Goal: Information Seeking & Learning: Find specific fact

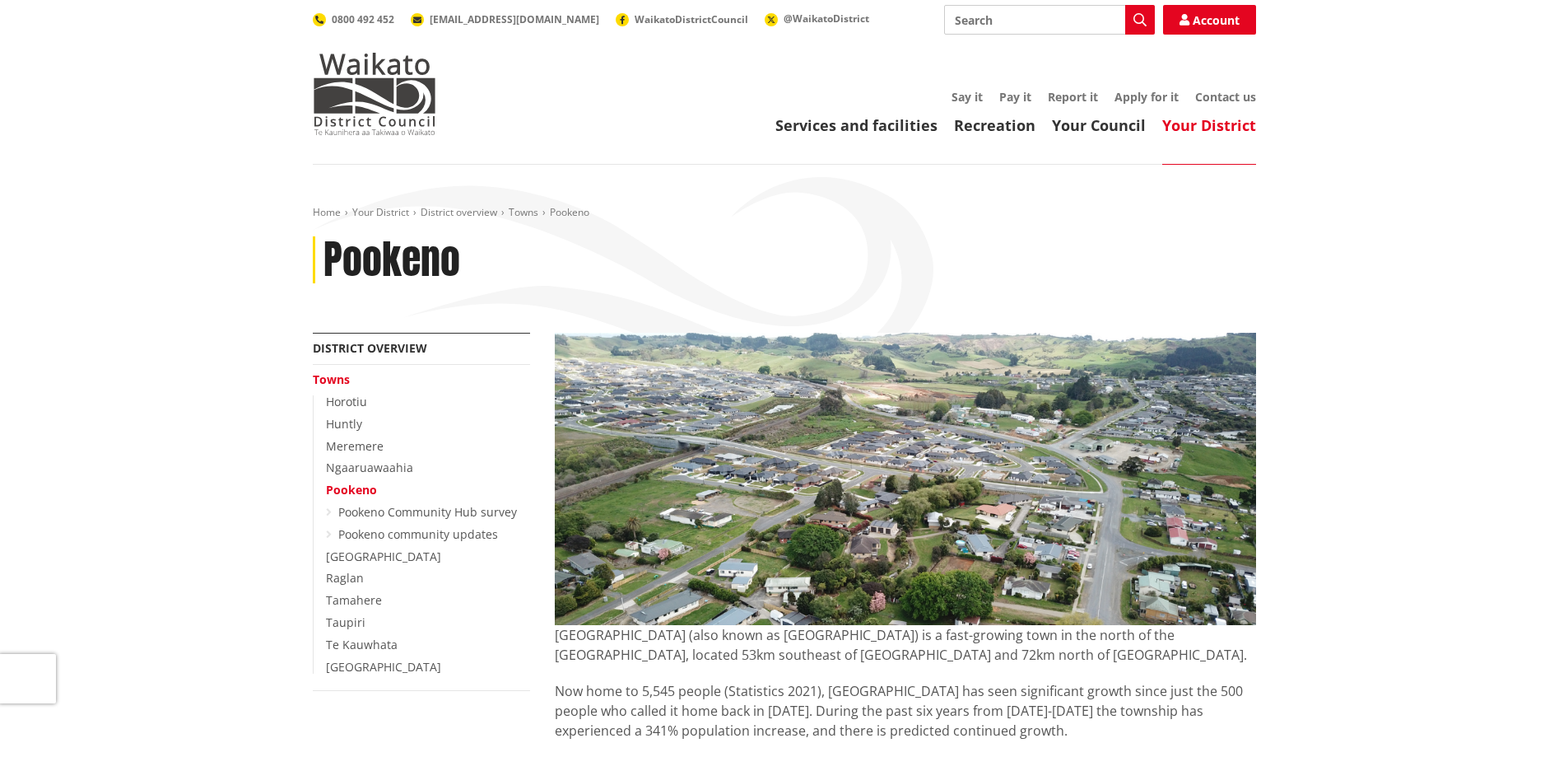
click at [1045, 20] on input "Search" at bounding box center [1049, 20] width 210 height 30
type input "pirrit road"
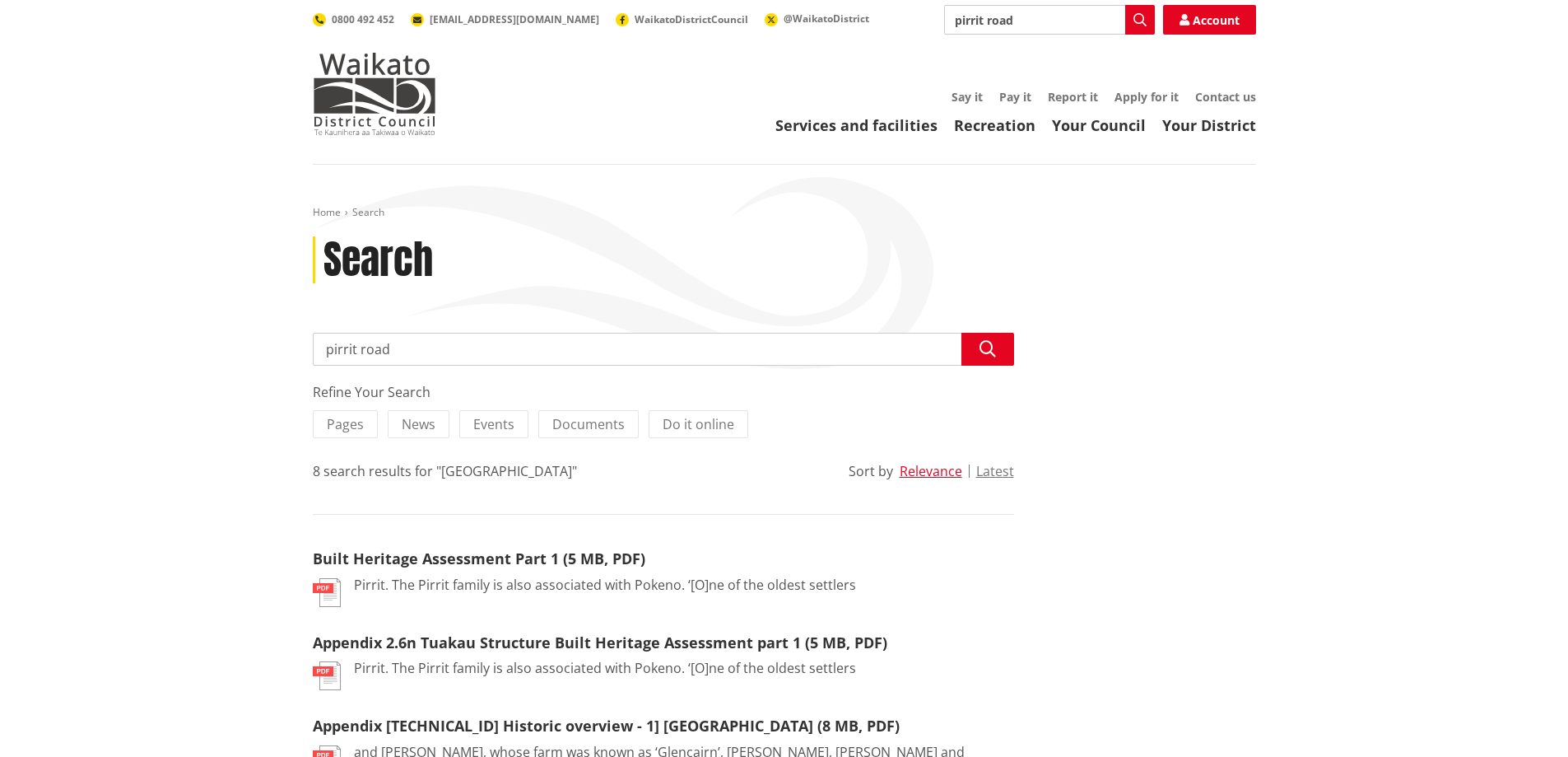
click at [1015, 16] on input "pirrit road" at bounding box center [1049, 20] width 210 height 30
type input "pirrit road maps"
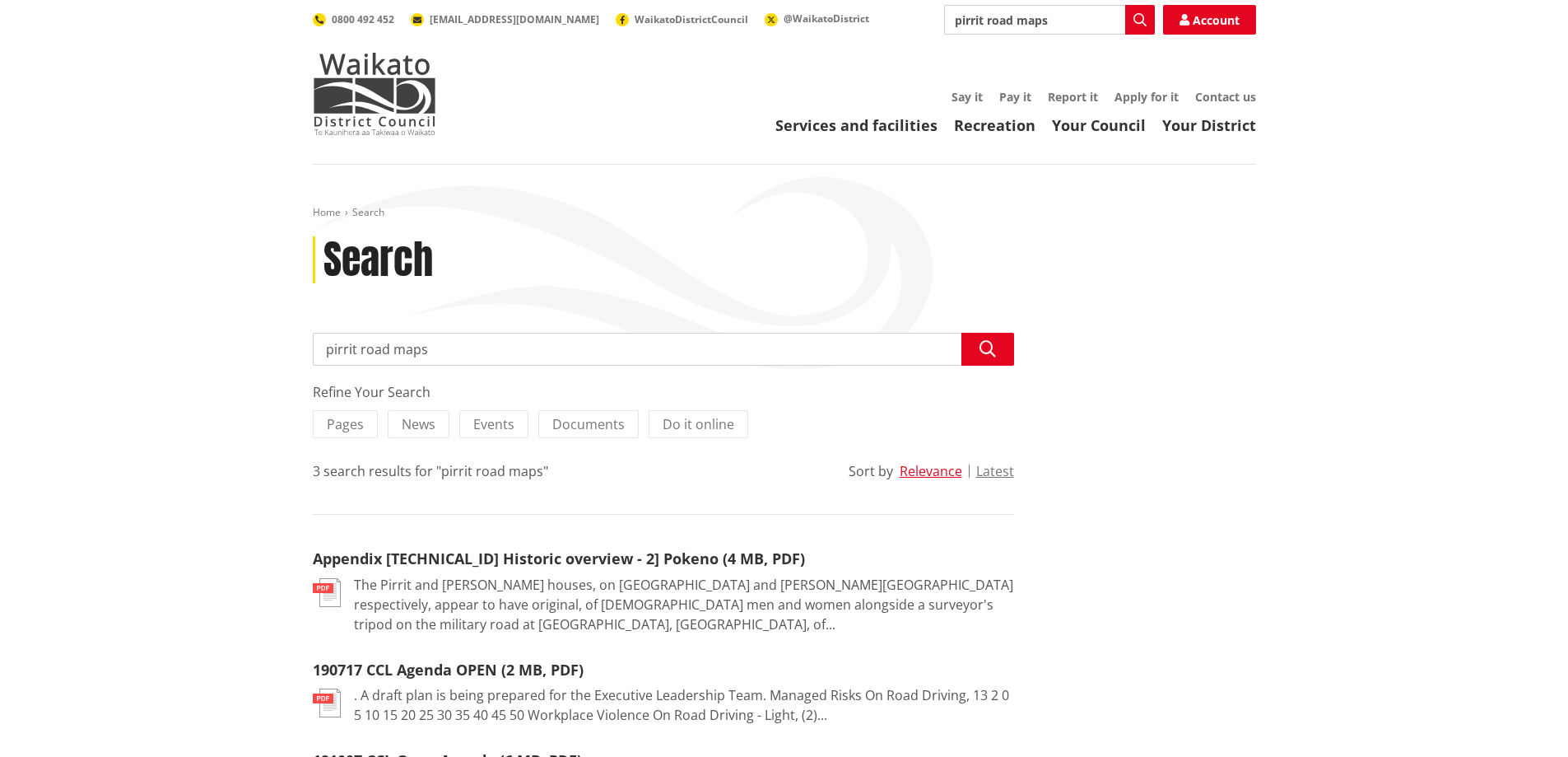
click at [1090, 33] on input "pirrit road maps" at bounding box center [1049, 20] width 210 height 30
type input "[GEOGRAPHIC_DATA] property search"
